Goal: Task Accomplishment & Management: Complete application form

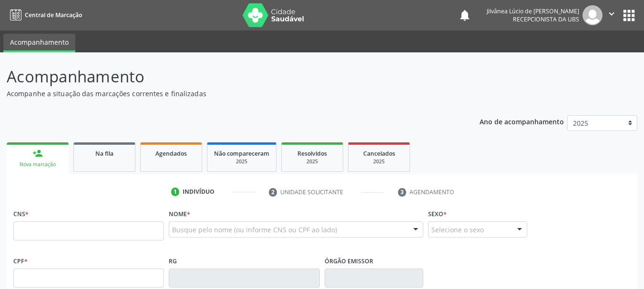
scroll to position [25, 0]
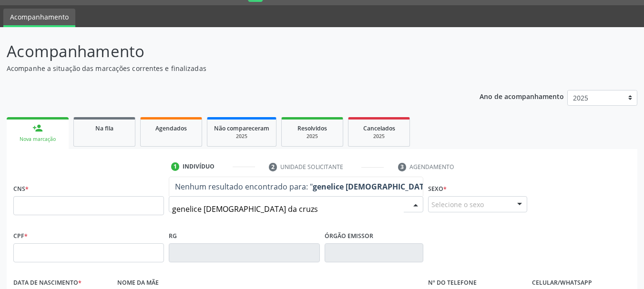
type input "genelice [DEMOGRAPHIC_DATA] da cruz"
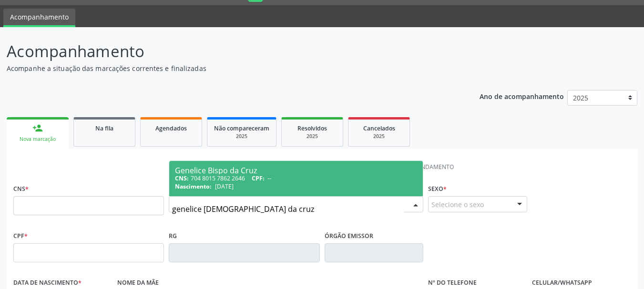
click at [258, 182] on span "CPF:" at bounding box center [258, 179] width 13 height 8
type input "704 8015 7862 2646"
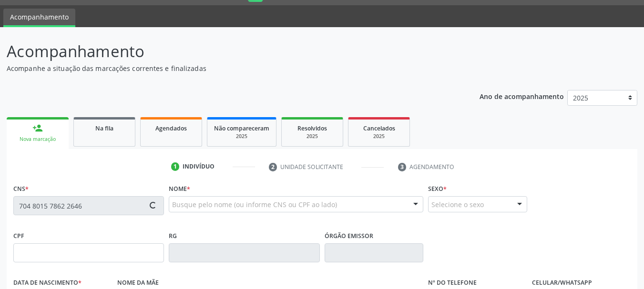
type input "[DATE]"
type input "Exite Rosa de Jesus"
type input "[PHONE_NUMBER]"
type input "S/N"
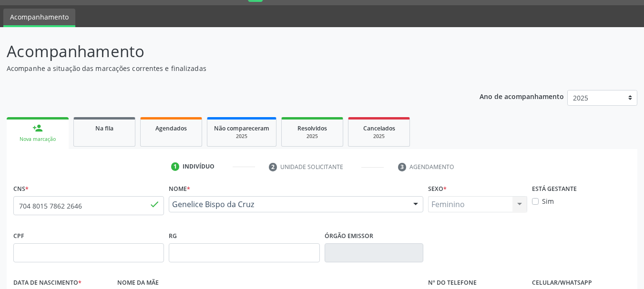
scroll to position [227, 0]
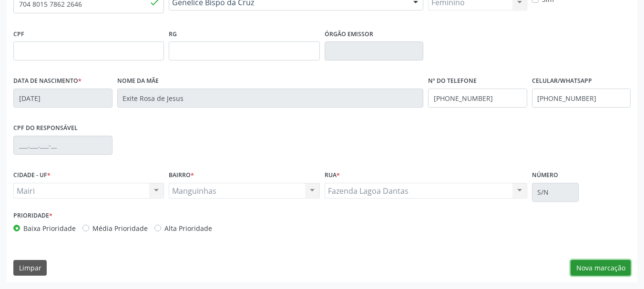
click at [616, 265] on button "Nova marcação" at bounding box center [601, 268] width 60 height 16
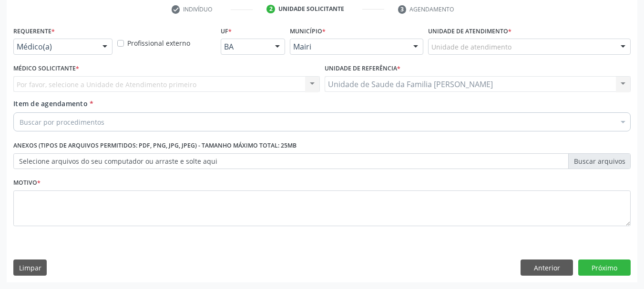
scroll to position [183, 0]
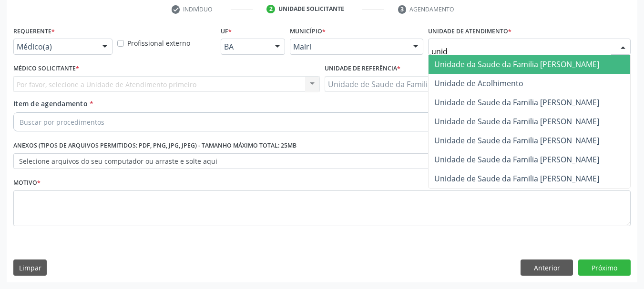
type input "unida"
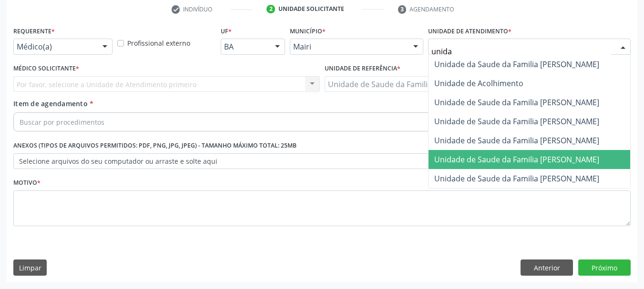
click at [545, 153] on span "Unidade de Saude da Familia [PERSON_NAME]" at bounding box center [530, 159] width 202 height 19
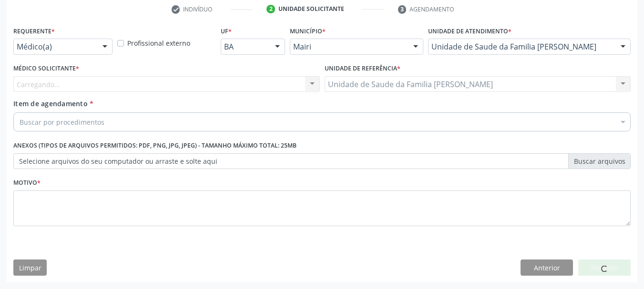
click at [245, 81] on div "Carregando... Nenhum resultado encontrado para: " " Não há nenhuma opção para s…" at bounding box center [166, 84] width 307 height 16
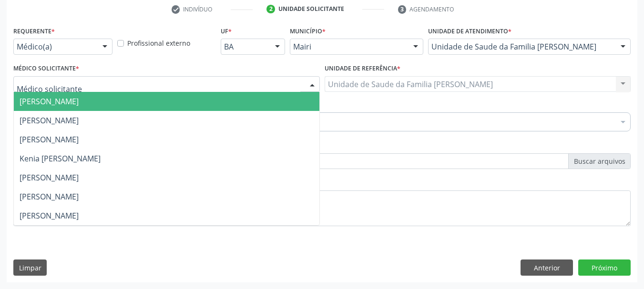
click at [245, 81] on div at bounding box center [166, 84] width 307 height 16
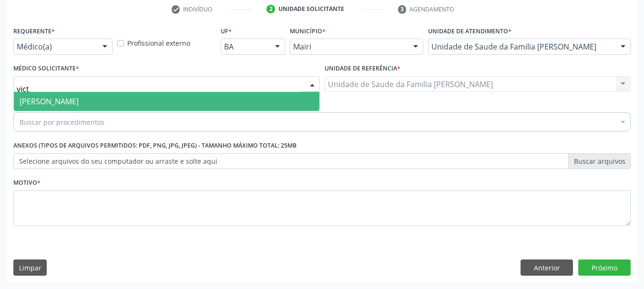
type input "victo"
click at [171, 97] on span "[PERSON_NAME]" at bounding box center [167, 101] width 306 height 19
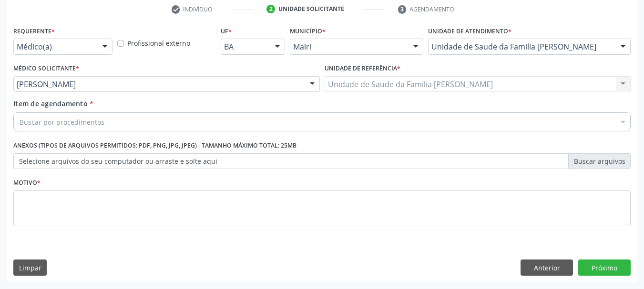
click at [172, 121] on div "Buscar por procedimentos" at bounding box center [321, 122] width 617 height 19
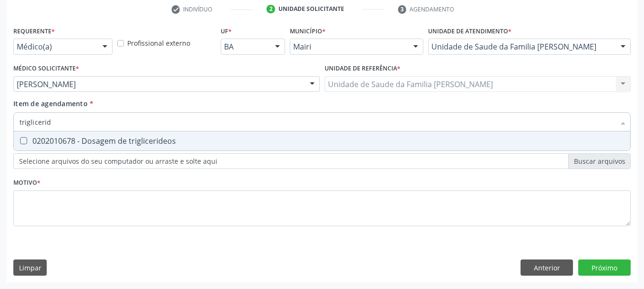
type input "trigliceride"
click at [161, 135] on span "0202010678 - Dosagem de triglicerideos" at bounding box center [322, 141] width 617 height 19
checkbox triglicerideos "true"
drag, startPoint x: 67, startPoint y: 121, endPoint x: 0, endPoint y: 148, distance: 72.5
click at [0, 148] on div "Acompanhamento Acompanhe a situação das marcações correntes e finalizadas Relat…" at bounding box center [322, 79] width 644 height 420
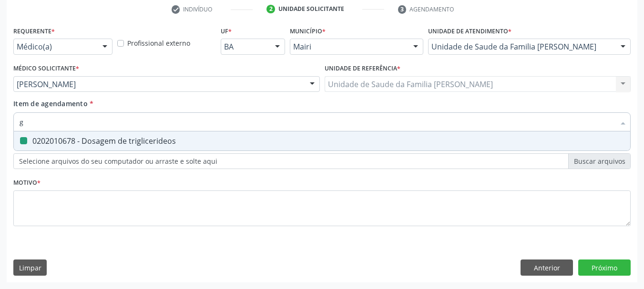
type input "gl"
checkbox triglicerideos "false"
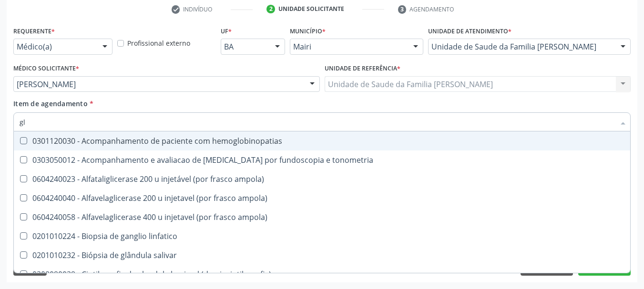
type input "gli"
checkbox globular "true"
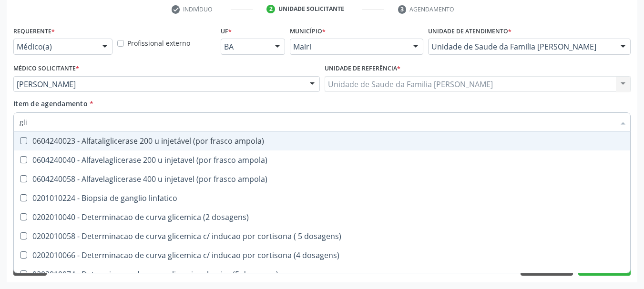
type input "glic"
checkbox glicosilada "true"
checkbox triglicerideos "false"
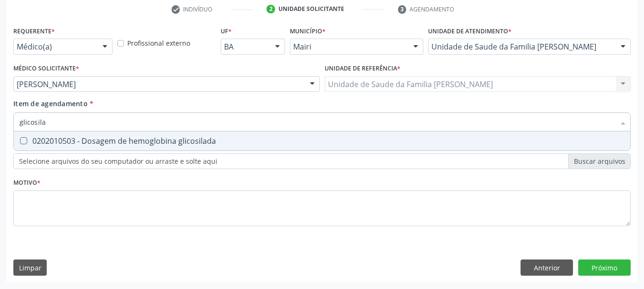
type input "glicosilad"
click at [17, 144] on div at bounding box center [17, 141] width 7 height 8
checkbox glicosilada "true"
drag, startPoint x: 46, startPoint y: 125, endPoint x: 0, endPoint y: 134, distance: 46.8
click at [0, 134] on div "Acompanhamento Acompanhe a situação das marcações correntes e finalizadas Relat…" at bounding box center [322, 79] width 644 height 420
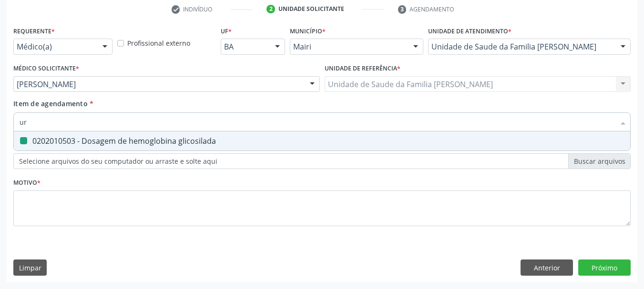
type input "uri"
checkbox glicosilada "false"
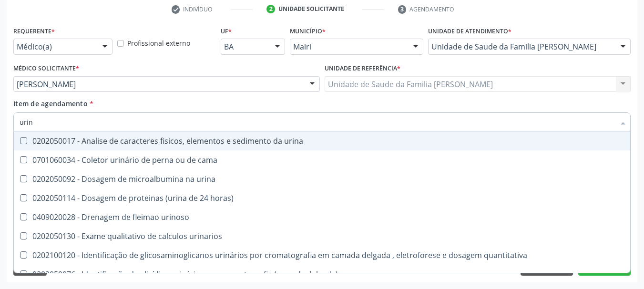
type input "urina"
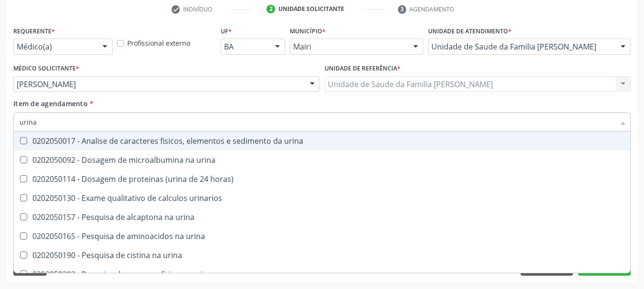
click at [32, 144] on div "0202050017 - Analise de caracteres fisicos, elementos e sedimento da urina" at bounding box center [322, 141] width 605 height 8
checkbox urina "true"
drag, startPoint x: 35, startPoint y: 119, endPoint x: 7, endPoint y: 128, distance: 29.7
click at [7, 128] on div "Requerente * Médico(a) Médico(a) Enfermeiro(a) Paciente Nenhum resultado encont…" at bounding box center [322, 153] width 631 height 259
type input "he"
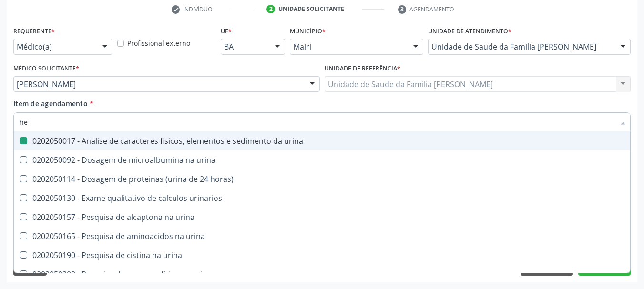
checkbox urina "false"
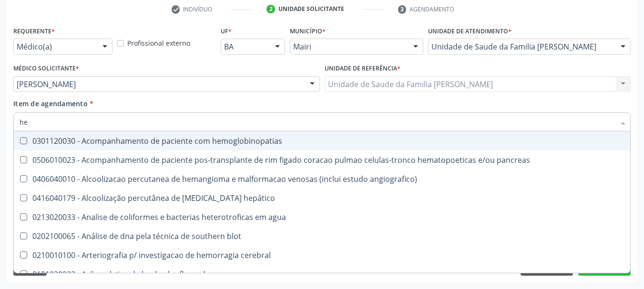
type input "hem"
checkbox radiosotopos\) "true"
checkbox glicosilada "false"
type input "hemo"
checkbox fase "true"
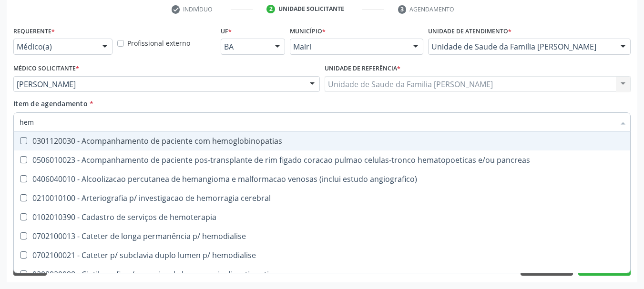
checkbox glicosilada "false"
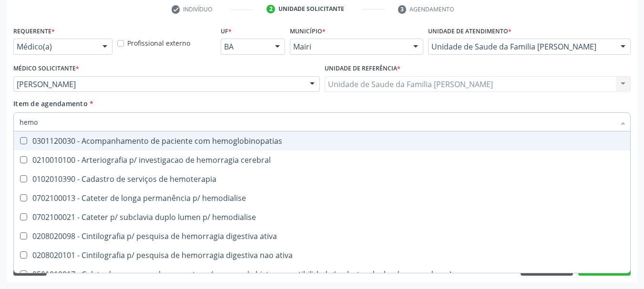
type input "hemog"
checkbox tardio\) "true"
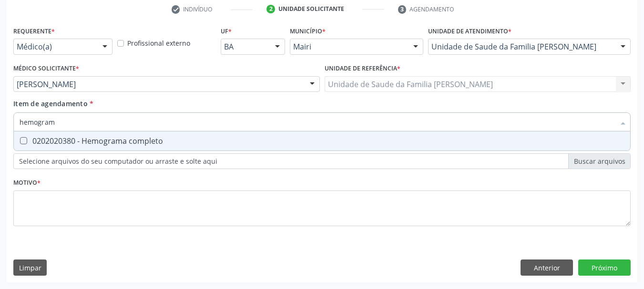
type input "hemograma"
click at [34, 145] on div "0202020380 - Hemograma completo" at bounding box center [322, 141] width 605 height 8
checkbox completo "true"
drag, startPoint x: 84, startPoint y: 121, endPoint x: 13, endPoint y: 128, distance: 71.4
click at [15, 128] on div "hemograma" at bounding box center [321, 122] width 617 height 19
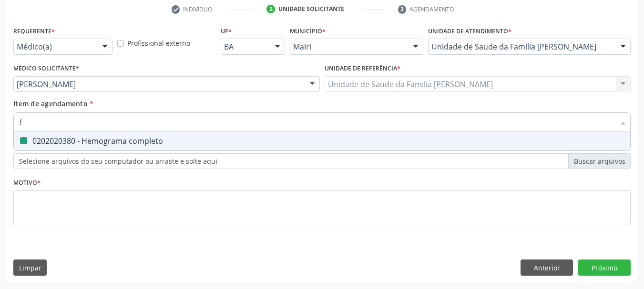
type input "fe"
checkbox completo "false"
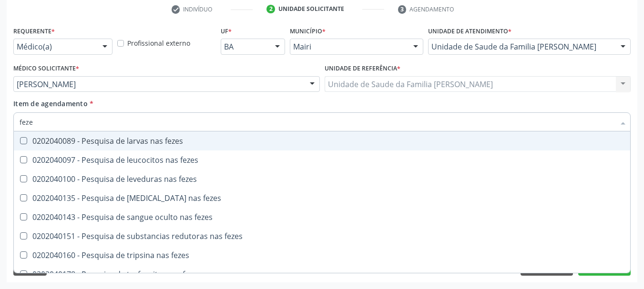
type input "fezes"
click at [40, 145] on div "0202040089 - Pesquisa de larvas nas fezes" at bounding box center [322, 141] width 605 height 8
checkbox fezes "true"
drag, startPoint x: 48, startPoint y: 131, endPoint x: 14, endPoint y: 134, distance: 34.0
click at [14, 129] on div "fezes Desfazer seleção 0202040089 - Pesquisa de larvas nas fezes 0202040097 - P…" at bounding box center [321, 121] width 617 height 16
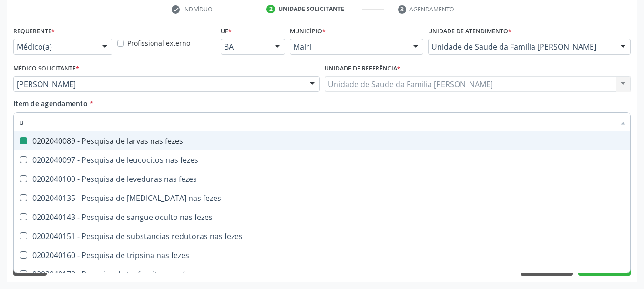
type input "ur"
checkbox fezes "false"
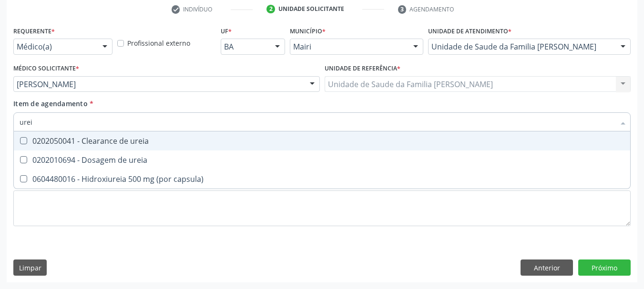
type input "ureia"
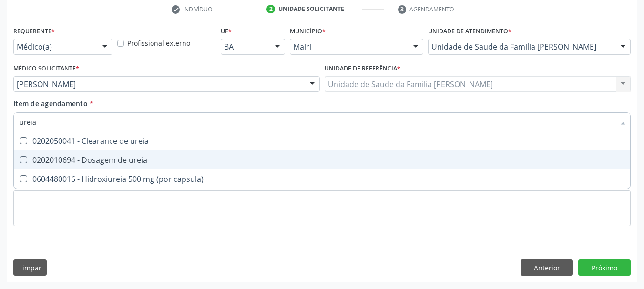
click at [61, 158] on div "0202010694 - Dosagem de ureia" at bounding box center [322, 160] width 605 height 8
checkbox ureia "true"
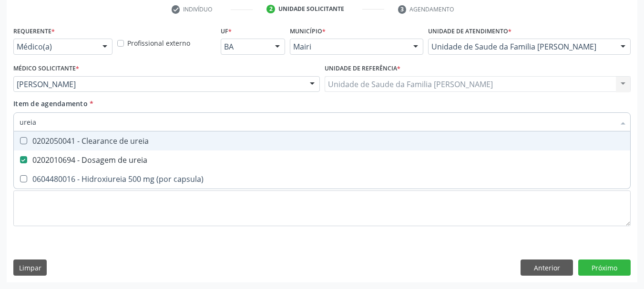
drag, startPoint x: 41, startPoint y: 126, endPoint x: 0, endPoint y: 130, distance: 40.8
click at [0, 130] on div "Acompanhamento Acompanhe a situação das marcações correntes e finalizadas Relat…" at bounding box center [322, 79] width 644 height 420
type input "c"
checkbox ureia "false"
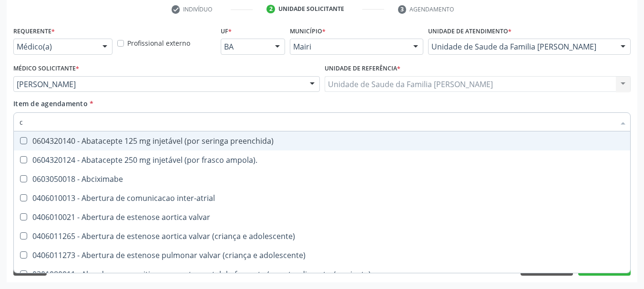
type input "cr"
checkbox urina "false"
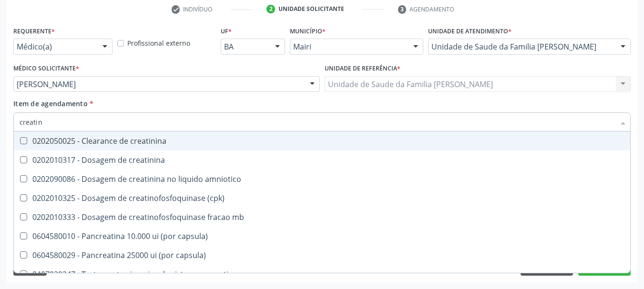
type input "creatini"
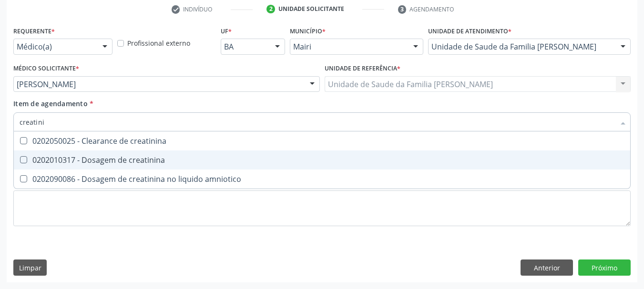
click at [39, 167] on span "0202010317 - Dosagem de creatinina" at bounding box center [322, 160] width 617 height 19
checkbox creatinina "true"
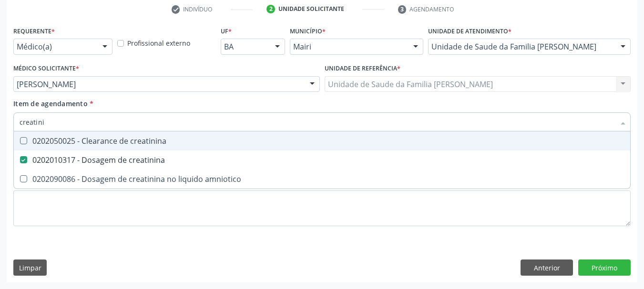
drag, startPoint x: 62, startPoint y: 125, endPoint x: 0, endPoint y: 137, distance: 63.6
click at [0, 137] on div "Acompanhamento Acompanhe a situação das marcações correntes e finalizadas Relat…" at bounding box center [322, 79] width 644 height 420
type input "tg"
checkbox creatinina "false"
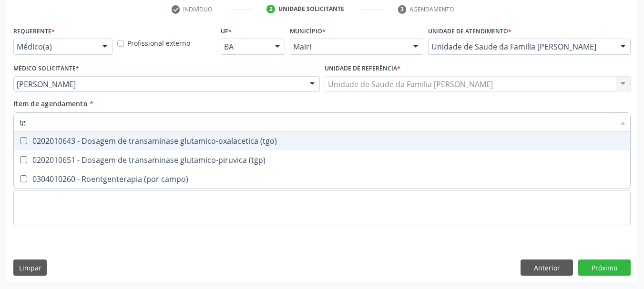
type input "tgo"
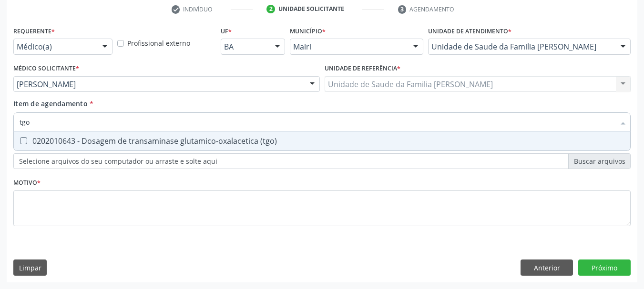
click at [25, 142] on \(tgo\) at bounding box center [23, 140] width 7 height 7
click at [20, 142] on \(tgo\) "checkbox" at bounding box center [17, 141] width 6 height 6
checkbox \(tgo\) "true"
drag, startPoint x: 11, startPoint y: 134, endPoint x: 0, endPoint y: 147, distance: 16.9
click at [0, 147] on div "Acompanhamento Acompanhe a situação das marcações correntes e finalizadas Relat…" at bounding box center [322, 79] width 644 height 420
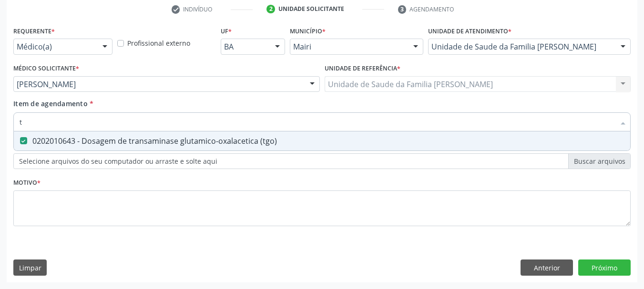
type input "tg"
checkbox \(tgo\) "true"
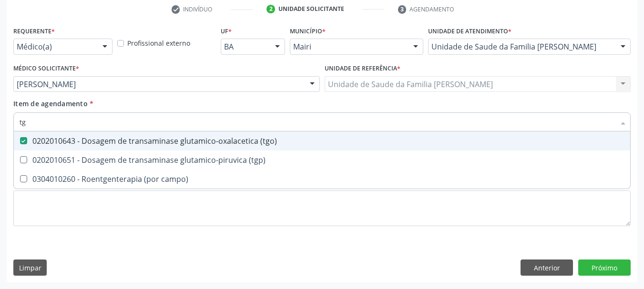
type input "tgp"
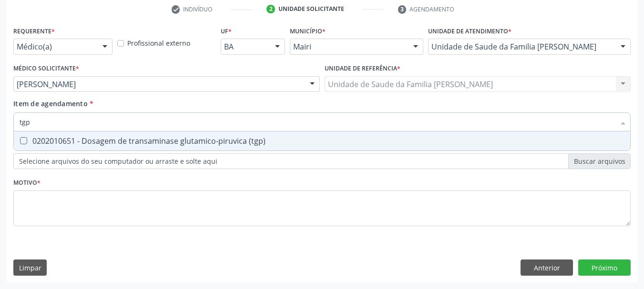
click at [21, 138] on \(tgp\) at bounding box center [23, 140] width 7 height 7
click at [20, 138] on \(tgp\) "checkbox" at bounding box center [17, 141] width 6 height 6
checkbox \(tgp\) "true"
drag, startPoint x: 48, startPoint y: 116, endPoint x: 2, endPoint y: 128, distance: 47.8
click at [2, 128] on div "Acompanhamento Acompanhe a situação das marcações correntes e finalizadas Relat…" at bounding box center [322, 79] width 644 height 420
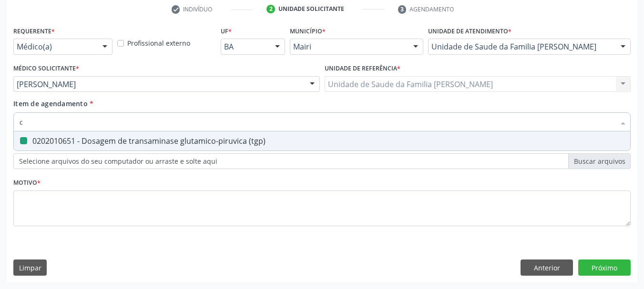
type input "co"
checkbox \(tgp\) "false"
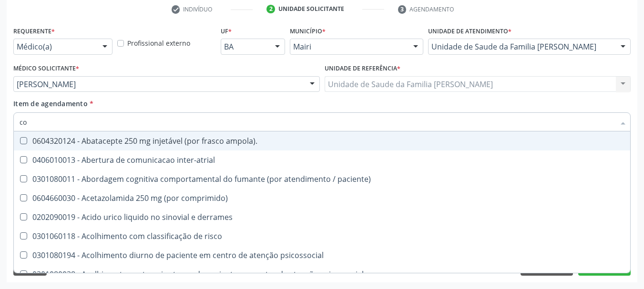
type input "col"
checkbox urina "false"
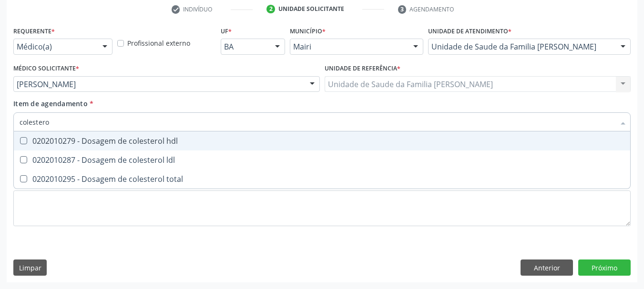
type input "colesterol"
click at [39, 145] on div "0202010279 - Dosagem de colesterol hdl" at bounding box center [322, 141] width 605 height 8
checkbox hdl "true"
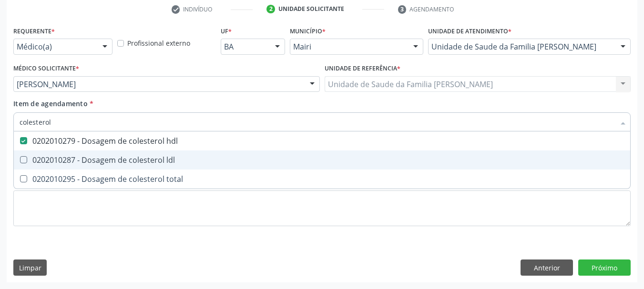
click at [55, 154] on span "0202010287 - Dosagem de colesterol ldl" at bounding box center [322, 160] width 617 height 19
checkbox ldl "true"
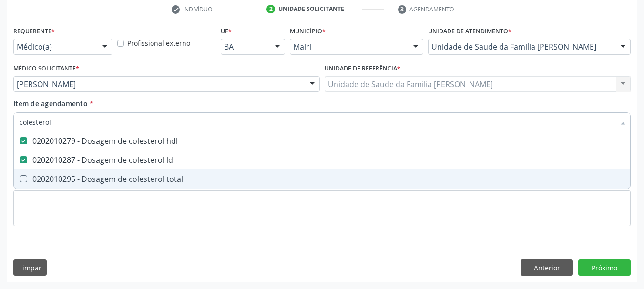
click at [72, 173] on span "0202010295 - Dosagem de colesterol total" at bounding box center [322, 179] width 617 height 19
checkbox total "true"
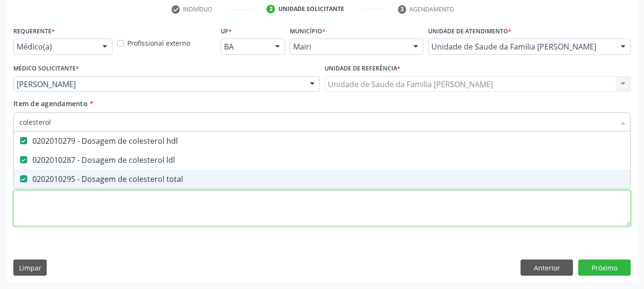
click at [98, 207] on div "Requerente * Médico(a) Médico(a) Enfermeiro(a) Paciente Nenhum resultado encont…" at bounding box center [321, 132] width 617 height 216
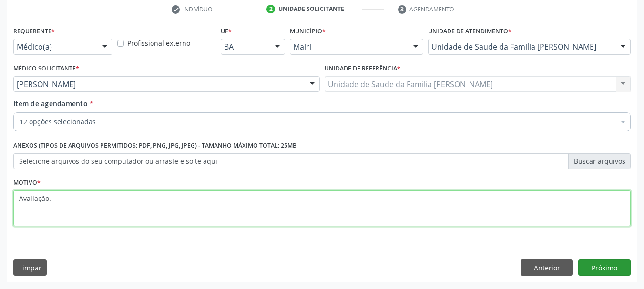
type textarea "Avaliação."
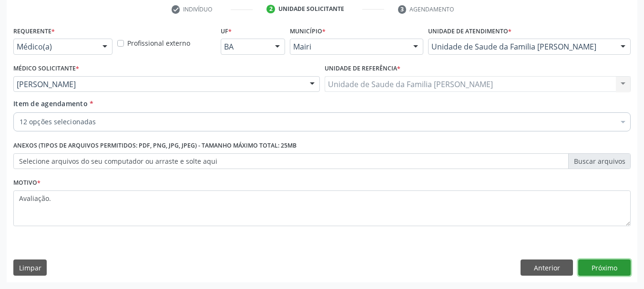
click at [604, 271] on button "Próximo" at bounding box center [604, 268] width 52 height 16
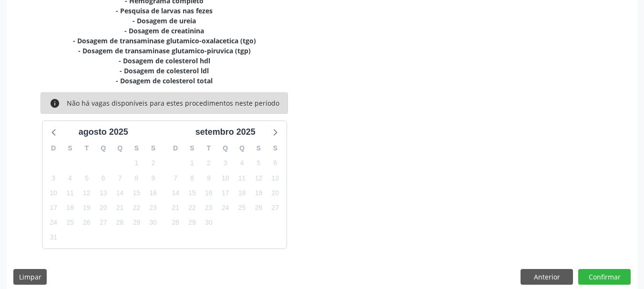
scroll to position [264, 0]
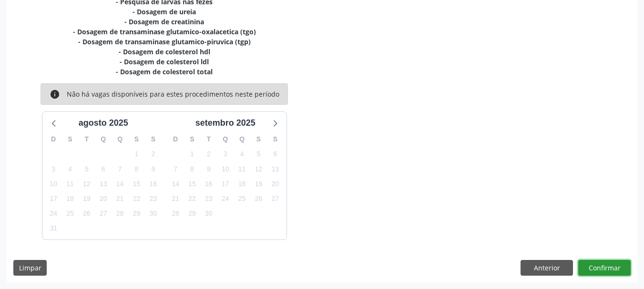
click at [592, 266] on button "Confirmar" at bounding box center [604, 268] width 52 height 16
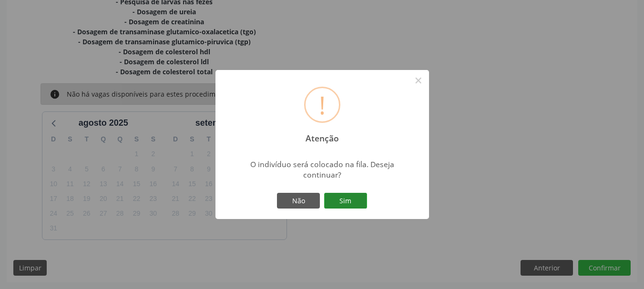
click at [359, 198] on button "Sim" at bounding box center [345, 201] width 43 height 16
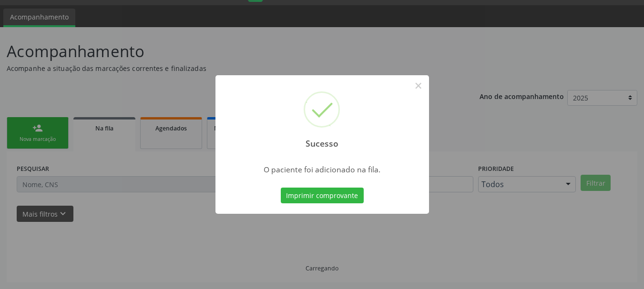
scroll to position [25, 0]
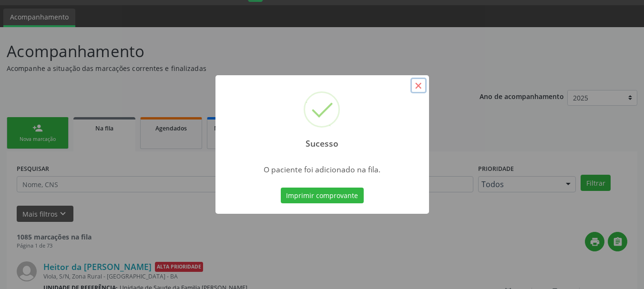
click at [419, 89] on button "×" at bounding box center [419, 86] width 16 height 16
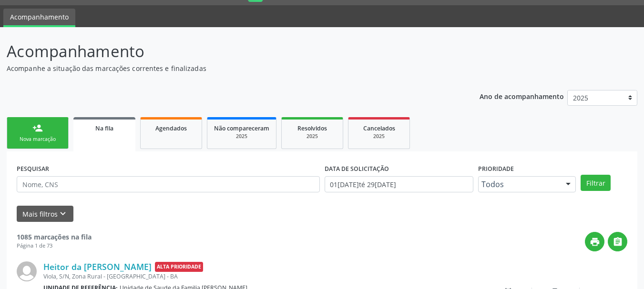
click at [46, 129] on link "person_add Nova marcação" at bounding box center [38, 133] width 62 height 32
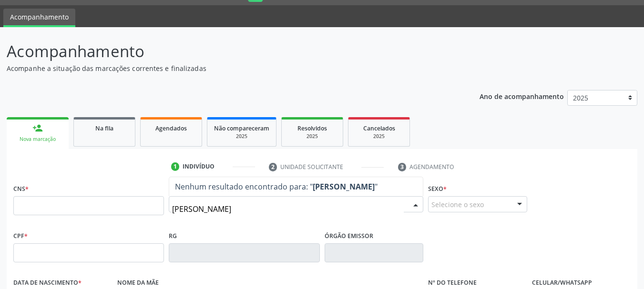
type input "[PERSON_NAME]"
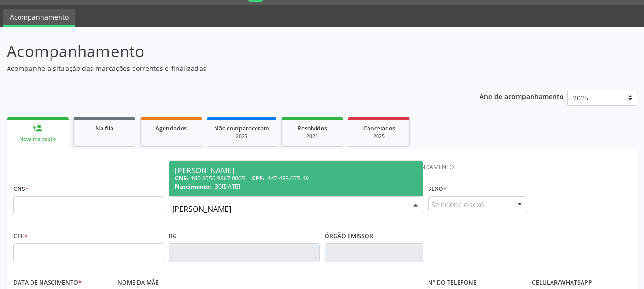
click at [240, 187] on span "30[DATE]" at bounding box center [227, 187] width 25 height 8
type input "160 8559 9367 0005"
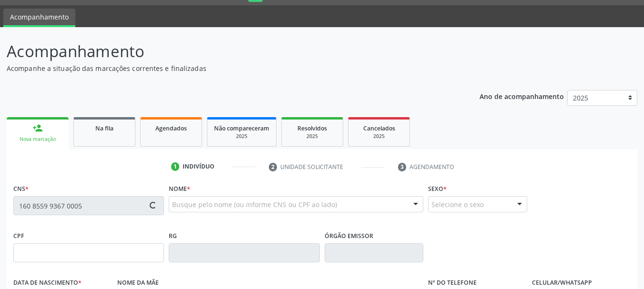
type input "447.438.075-49"
type input "30[DATE]"
type input "[PERSON_NAME]"
type input "[PHONE_NUMBER]"
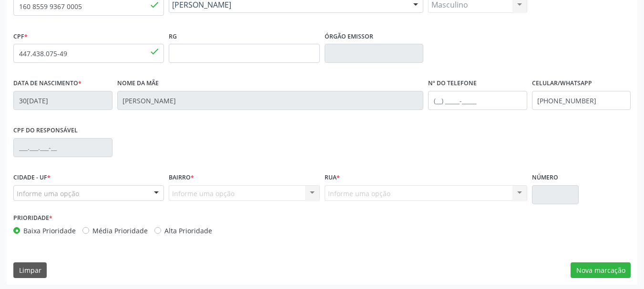
scroll to position [227, 0]
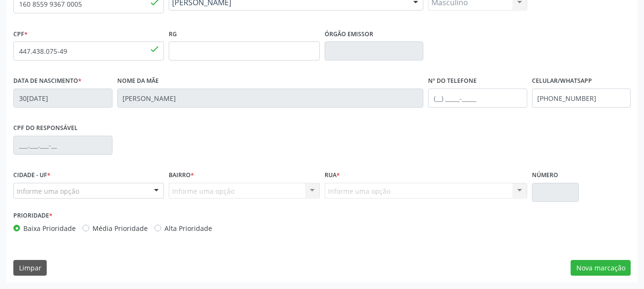
click at [165, 227] on label "Alta Prioridade" at bounding box center [189, 229] width 48 height 10
click at [155, 227] on input "Alta Prioridade" at bounding box center [157, 228] width 7 height 9
radio input "true"
click at [605, 267] on button "Nova marcação" at bounding box center [601, 268] width 60 height 16
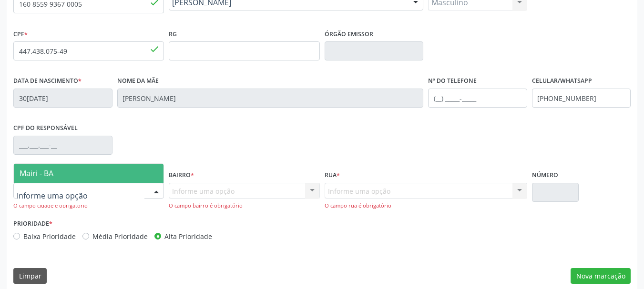
click at [113, 194] on div at bounding box center [88, 191] width 151 height 16
click at [88, 176] on span "Mairi - BA" at bounding box center [89, 173] width 150 height 19
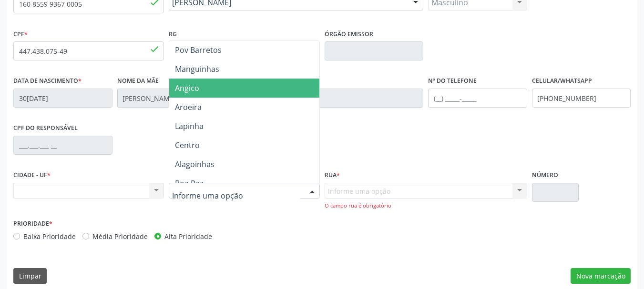
click at [211, 87] on span "Angico" at bounding box center [244, 88] width 150 height 19
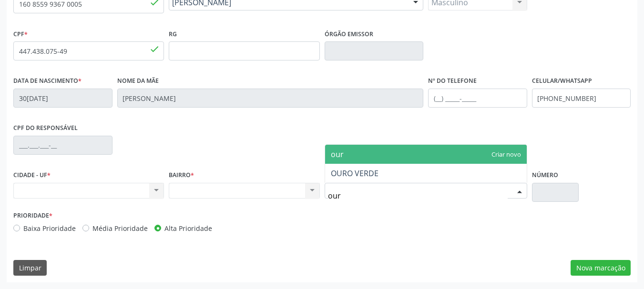
type input "ouro"
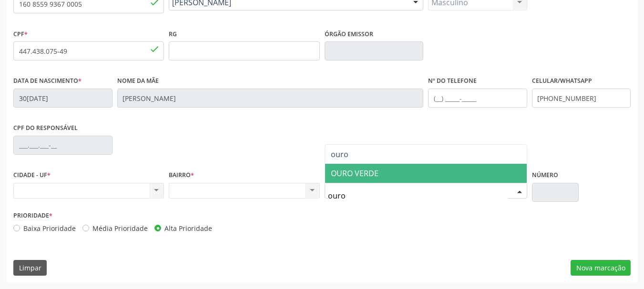
click at [346, 176] on span "OURO VERDE" at bounding box center [355, 173] width 48 height 10
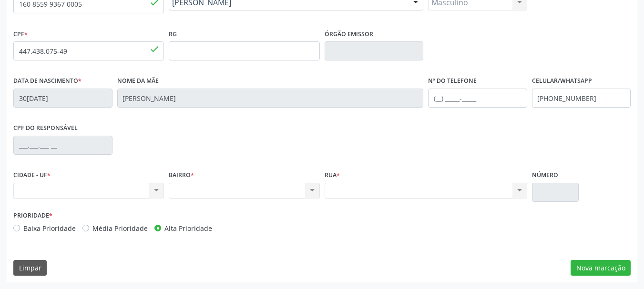
drag, startPoint x: 385, startPoint y: 240, endPoint x: 610, endPoint y: 250, distance: 224.8
click at [387, 238] on div "Prioridade * Baixa Prioridade Média Prioridade Alta Prioridade" at bounding box center [322, 224] width 622 height 31
click at [586, 269] on button "Nova marcação" at bounding box center [601, 268] width 60 height 16
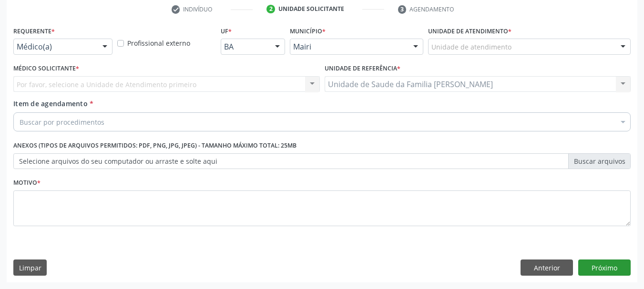
scroll to position [183, 0]
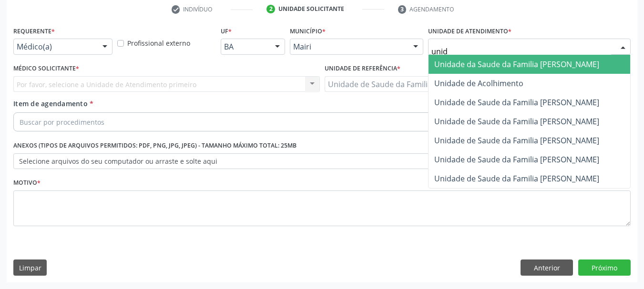
type input "unida"
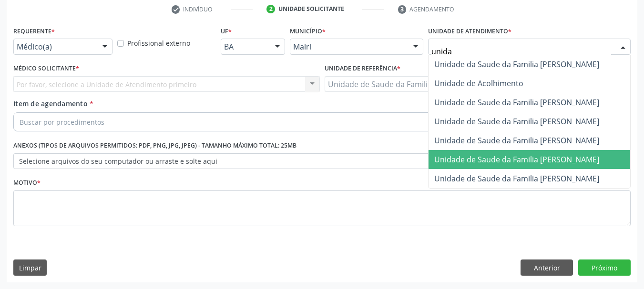
click at [486, 157] on span "Unidade de Saude da Familia [PERSON_NAME]" at bounding box center [516, 159] width 165 height 10
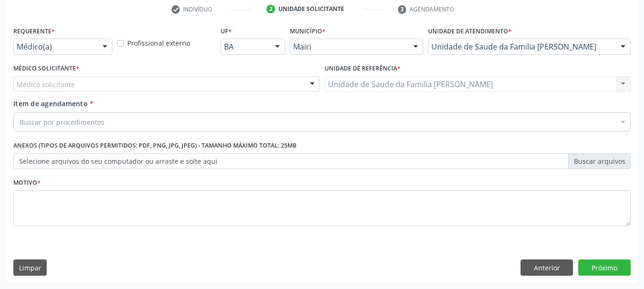
click at [88, 83] on div "Médico solicitante" at bounding box center [166, 84] width 307 height 16
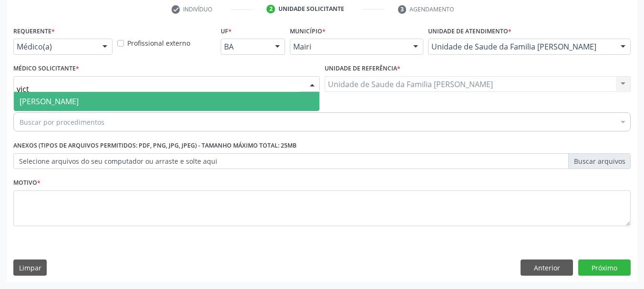
type input "victo"
click at [107, 98] on span "[PERSON_NAME]" at bounding box center [167, 101] width 306 height 19
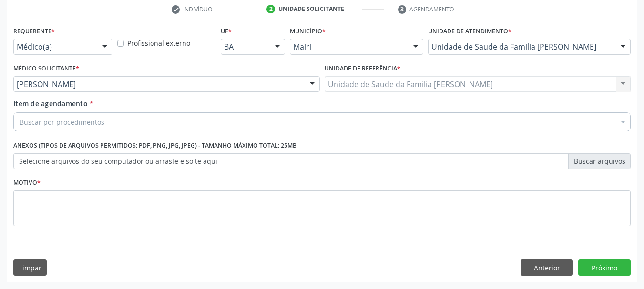
click at [129, 118] on div "Buscar por procedimentos" at bounding box center [321, 122] width 617 height 19
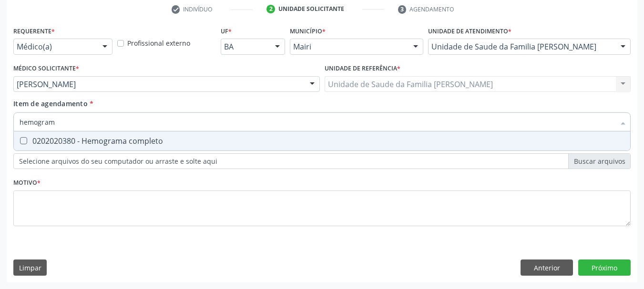
type input "hemograma"
click at [124, 142] on div "0202020380 - Hemograma completo" at bounding box center [322, 141] width 605 height 8
checkbox completo "true"
drag, startPoint x: 85, startPoint y: 126, endPoint x: 0, endPoint y: 134, distance: 85.2
click at [0, 134] on div "Acompanhamento Acompanhe a situação das marcações correntes e finalizadas Relat…" at bounding box center [322, 79] width 644 height 420
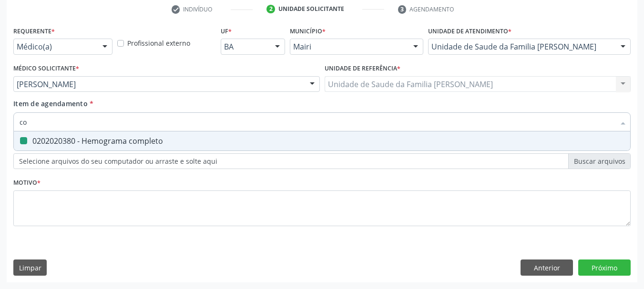
type input "coa"
checkbox completo "false"
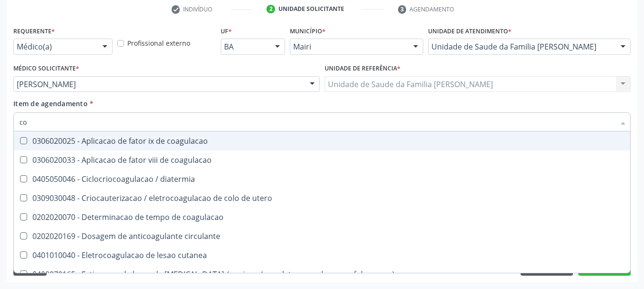
type input "c"
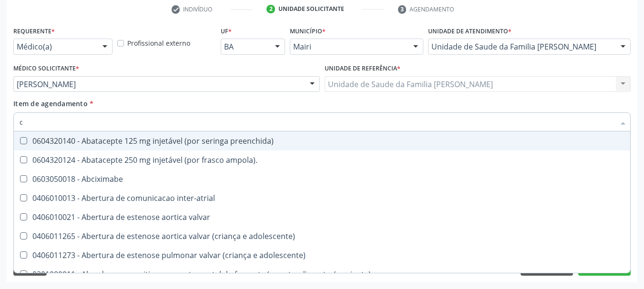
type input "co"
checkbox osseo "true"
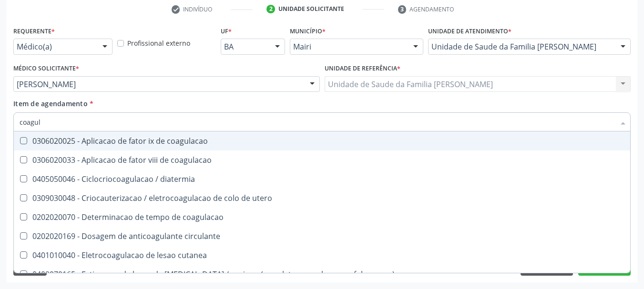
type input "coagula"
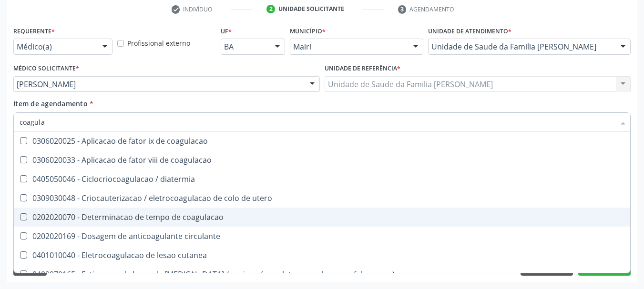
click at [101, 214] on div "0202020070 - Determinacao de tempo de coagulacao" at bounding box center [322, 218] width 605 height 8
checkbox coagulacao "true"
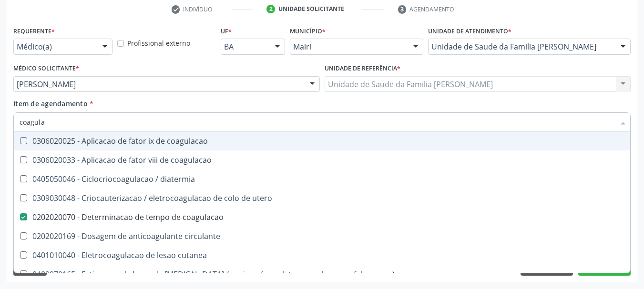
drag, startPoint x: 50, startPoint y: 128, endPoint x: 0, endPoint y: 141, distance: 51.8
click at [0, 141] on div "Acompanhamento Acompanhe a situação das marcações correntes e finalizadas Relat…" at bounding box center [322, 79] width 644 height 420
type input "p"
checkbox coagulacao "false"
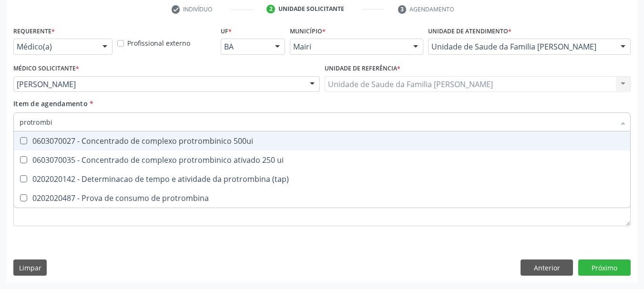
type input "protrombin"
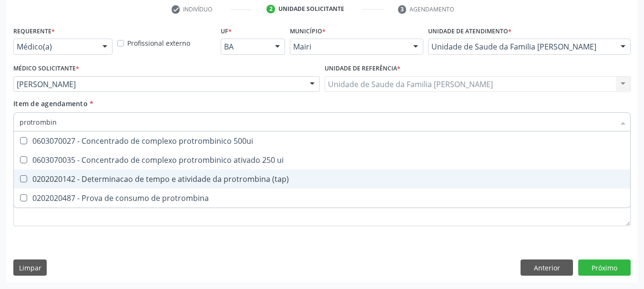
click at [94, 181] on div "0202020142 - Determinacao de tempo e atividade da protrombina (tap)" at bounding box center [322, 179] width 605 height 8
checkbox \(tap\) "true"
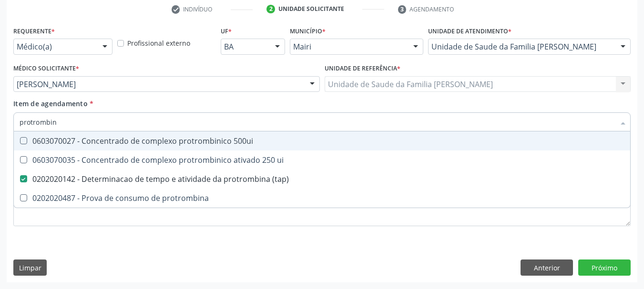
drag, startPoint x: 67, startPoint y: 128, endPoint x: 0, endPoint y: 138, distance: 67.4
click at [0, 138] on div "Acompanhamento Acompanhe a situação das marcações correntes e finalizadas Relat…" at bounding box center [322, 79] width 644 height 420
type input "tt"
checkbox \(tap\) "false"
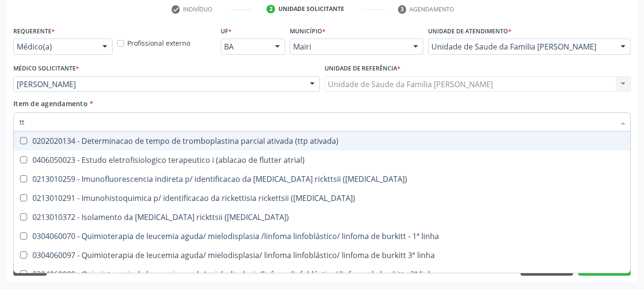
type input "ttp"
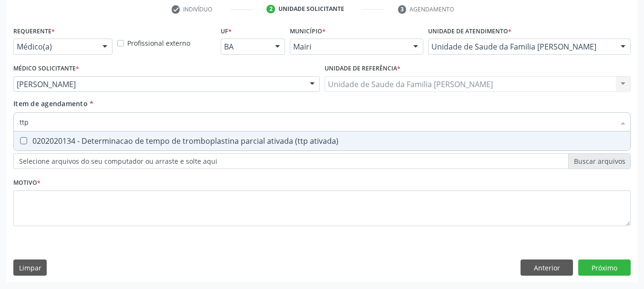
click at [36, 140] on div "0202020134 - Determinacao de tempo de tromboplastina parcial ativada (ttp ativa…" at bounding box center [322, 141] width 605 height 8
checkbox ativada\) "true"
drag, startPoint x: 37, startPoint y: 115, endPoint x: 0, endPoint y: 133, distance: 40.5
click at [0, 133] on div "Acompanhamento Acompanhe a situação das marcações correntes e finalizadas Relat…" at bounding box center [322, 79] width 644 height 420
checkbox ativada\) "false"
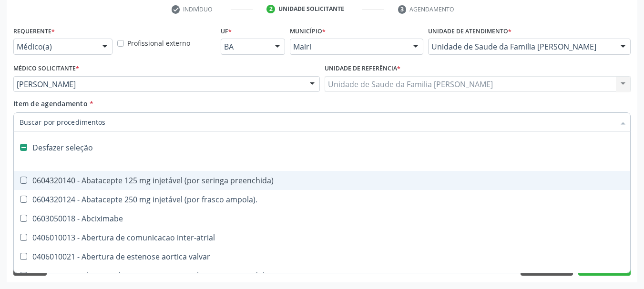
type input "u"
checkbox \(liquido\) "true"
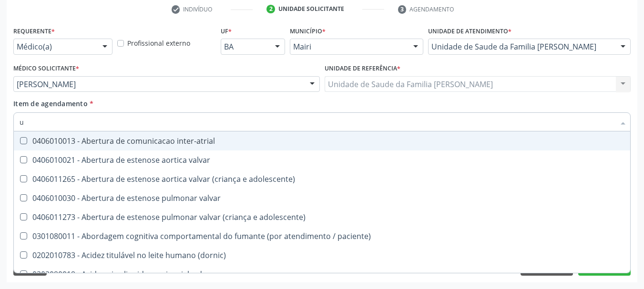
type input "ur"
checkbox coagulacao "false"
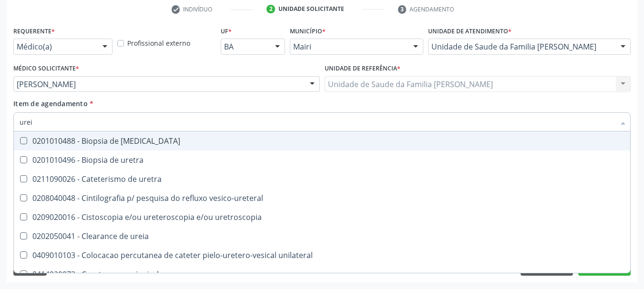
type input "ureia"
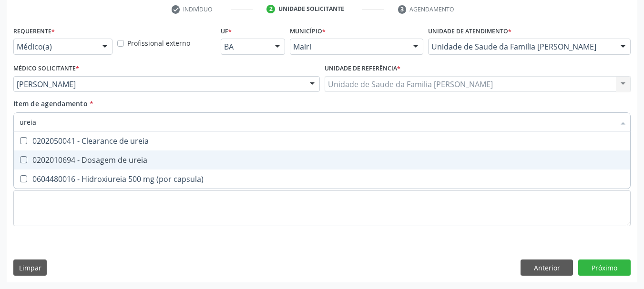
click at [82, 159] on div "0202010694 - Dosagem de ureia" at bounding box center [322, 160] width 605 height 8
checkbox ureia "true"
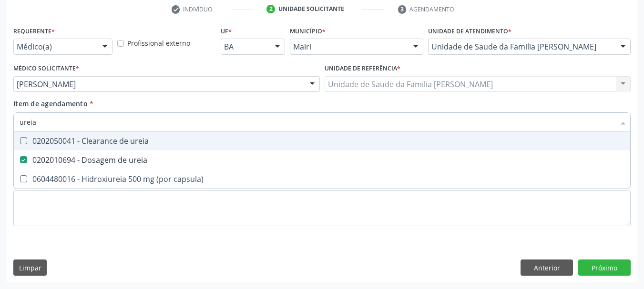
drag, startPoint x: 34, startPoint y: 131, endPoint x: 5, endPoint y: 141, distance: 31.4
click at [5, 141] on div "Acompanhamento Acompanhe a situação das marcações correntes e finalizadas Relat…" at bounding box center [322, 79] width 644 height 420
type input "c"
checkbox ureia "false"
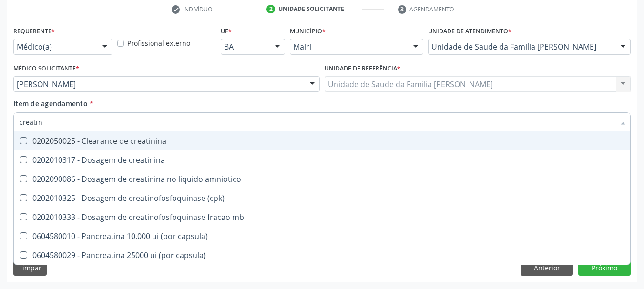
type input "creatini"
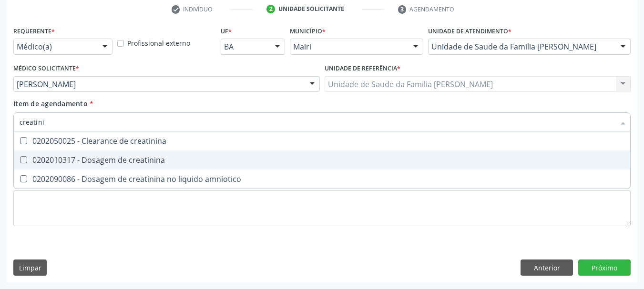
click at [65, 154] on span "0202010317 - Dosagem de creatinina" at bounding box center [322, 160] width 617 height 19
checkbox creatinina "true"
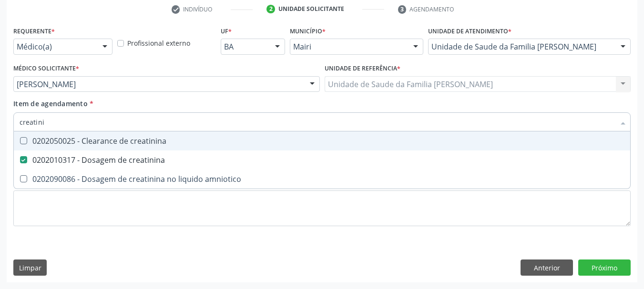
drag, startPoint x: 51, startPoint y: 127, endPoint x: 0, endPoint y: 141, distance: 53.2
click at [0, 140] on div "Acompanhamento Acompanhe a situação das marcações correntes e finalizadas Relat…" at bounding box center [322, 79] width 644 height 420
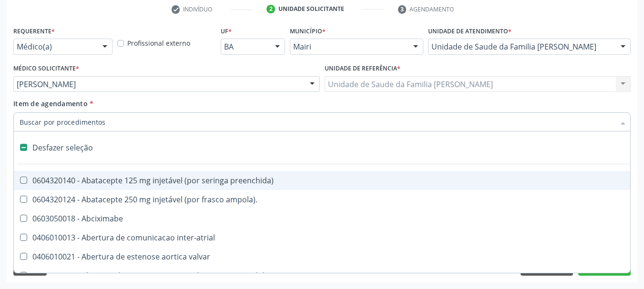
click at [0, 141] on div "Acompanhamento Acompanhe a situação das marcações correntes e finalizadas Relat…" at bounding box center [322, 79] width 644 height 420
checkbox ampola\)\ "true"
checkbox Abciximabe "true"
checkbox inter-atrial "true"
checkbox valvar "true"
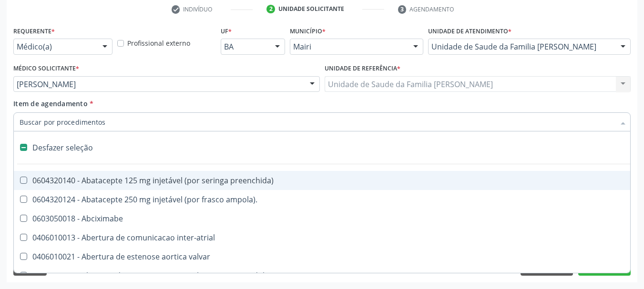
checkbox adolescente\) "true"
checkbox valvar "true"
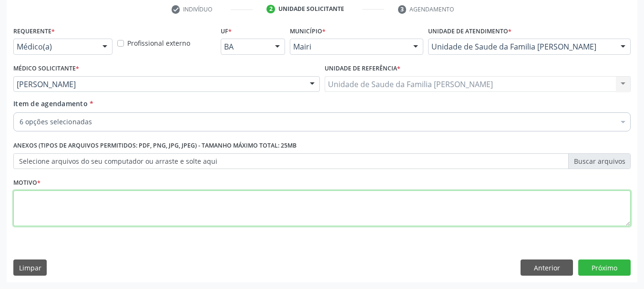
click at [69, 202] on textarea at bounding box center [321, 209] width 617 height 36
type textarea "Avaliação."
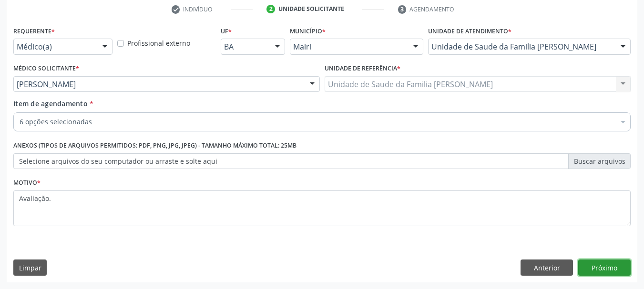
click at [603, 269] on button "Próximo" at bounding box center [604, 268] width 52 height 16
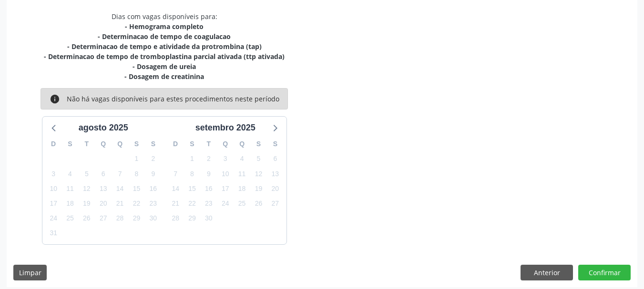
scroll to position [204, 0]
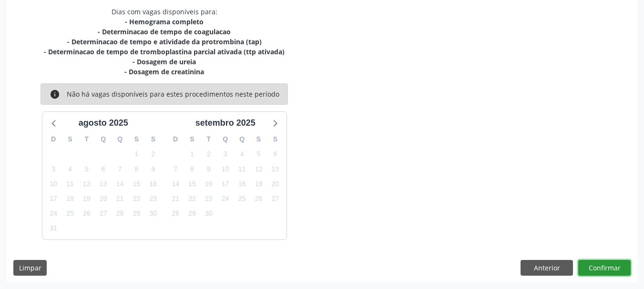
click at [596, 267] on button "Confirmar" at bounding box center [604, 268] width 52 height 16
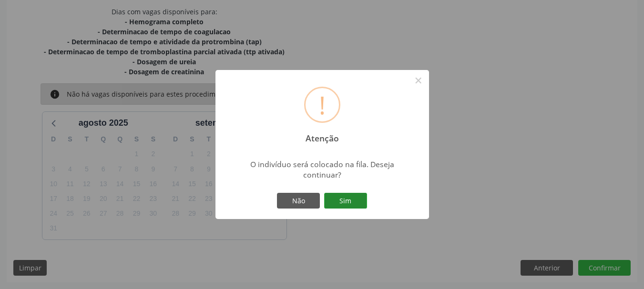
click at [360, 197] on button "Sim" at bounding box center [345, 201] width 43 height 16
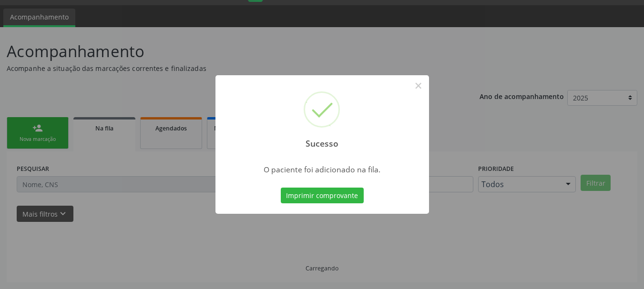
scroll to position [25, 0]
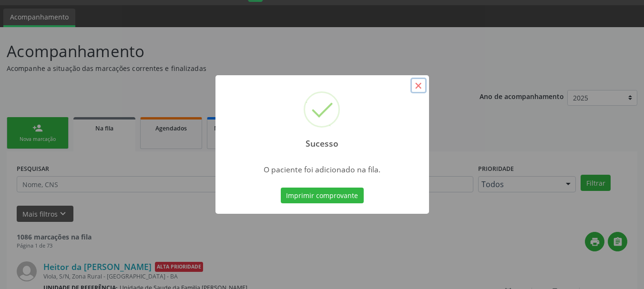
click at [419, 85] on button "×" at bounding box center [419, 86] width 16 height 16
